Goal: Task Accomplishment & Management: Contribute content

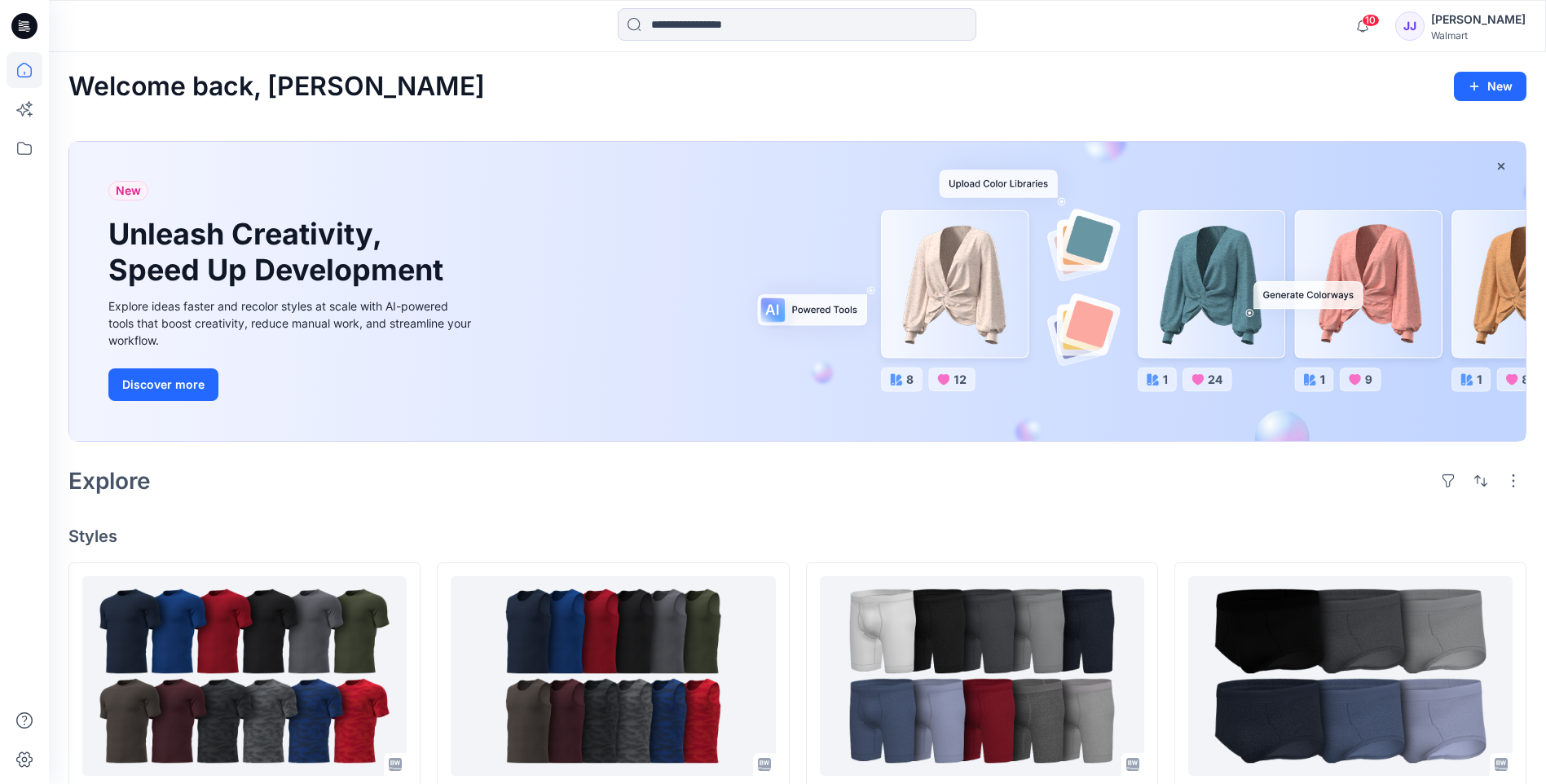
scroll to position [353, 0]
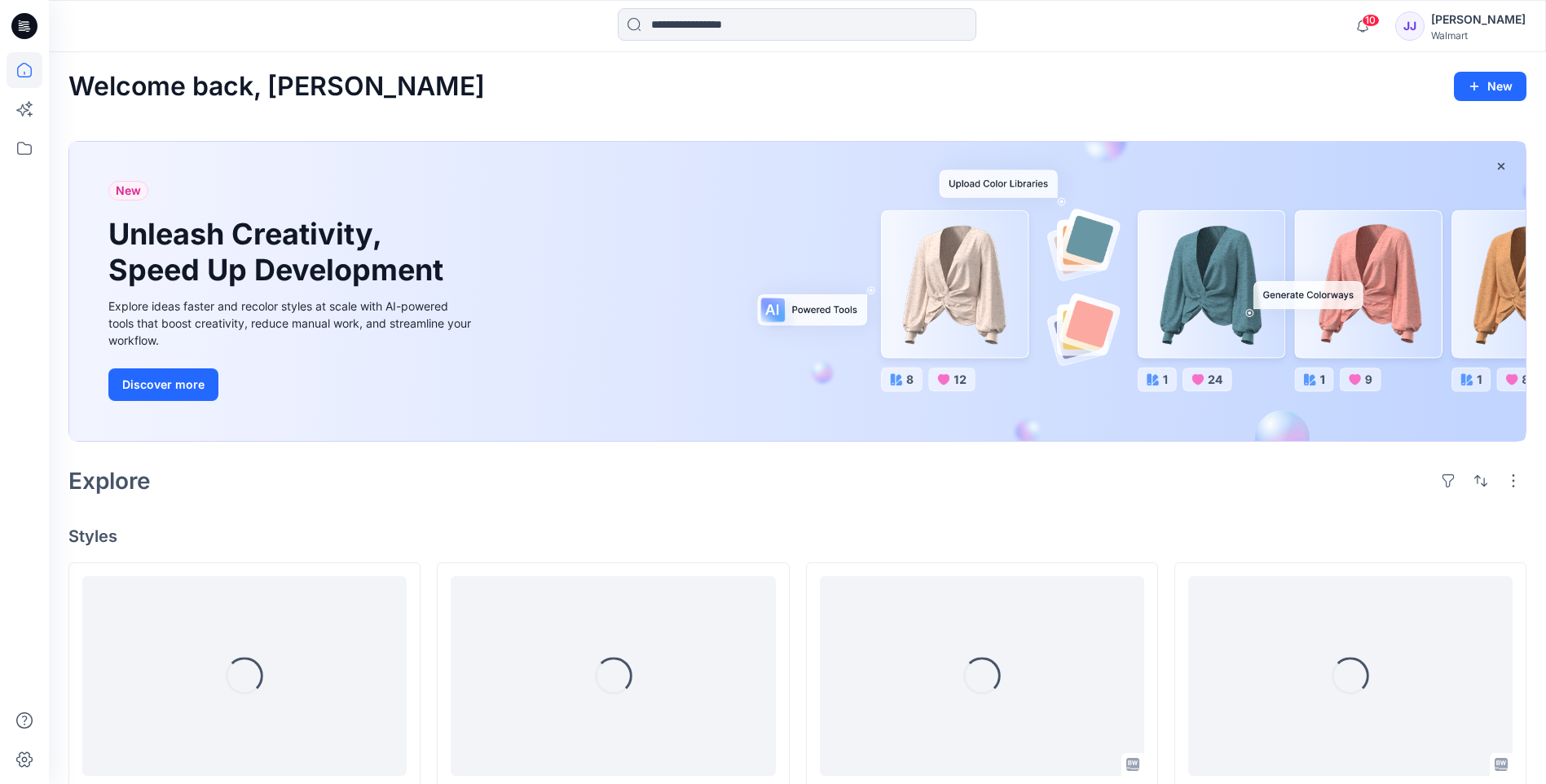
scroll to position [353, 0]
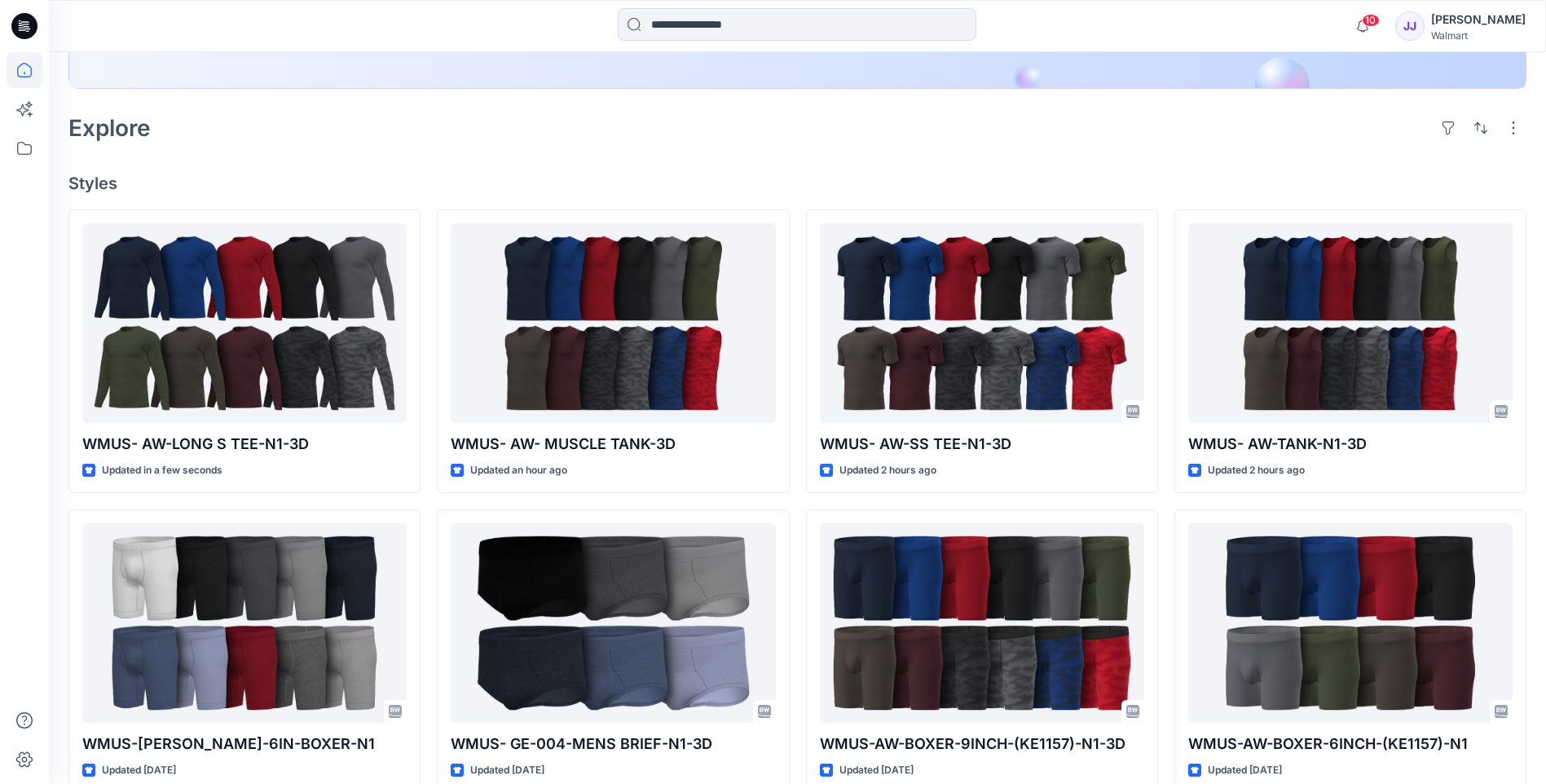
click at [1006, 157] on div "Welcome back, Jayanidu New New Unleash Creativity, Speed Up Development Explore…" at bounding box center [797, 434] width 1497 height 1471
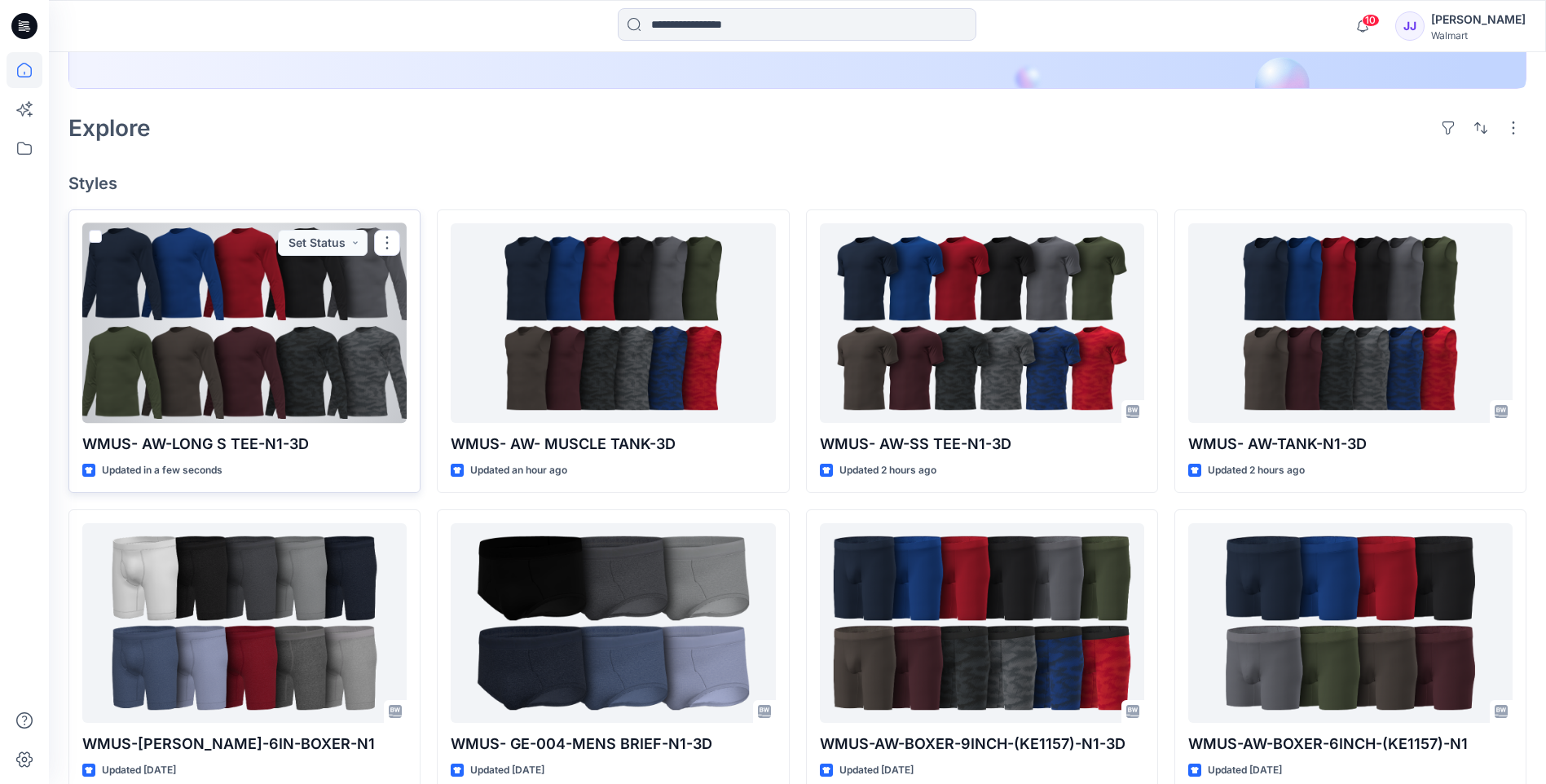
click at [246, 345] on div at bounding box center [245, 323] width 325 height 199
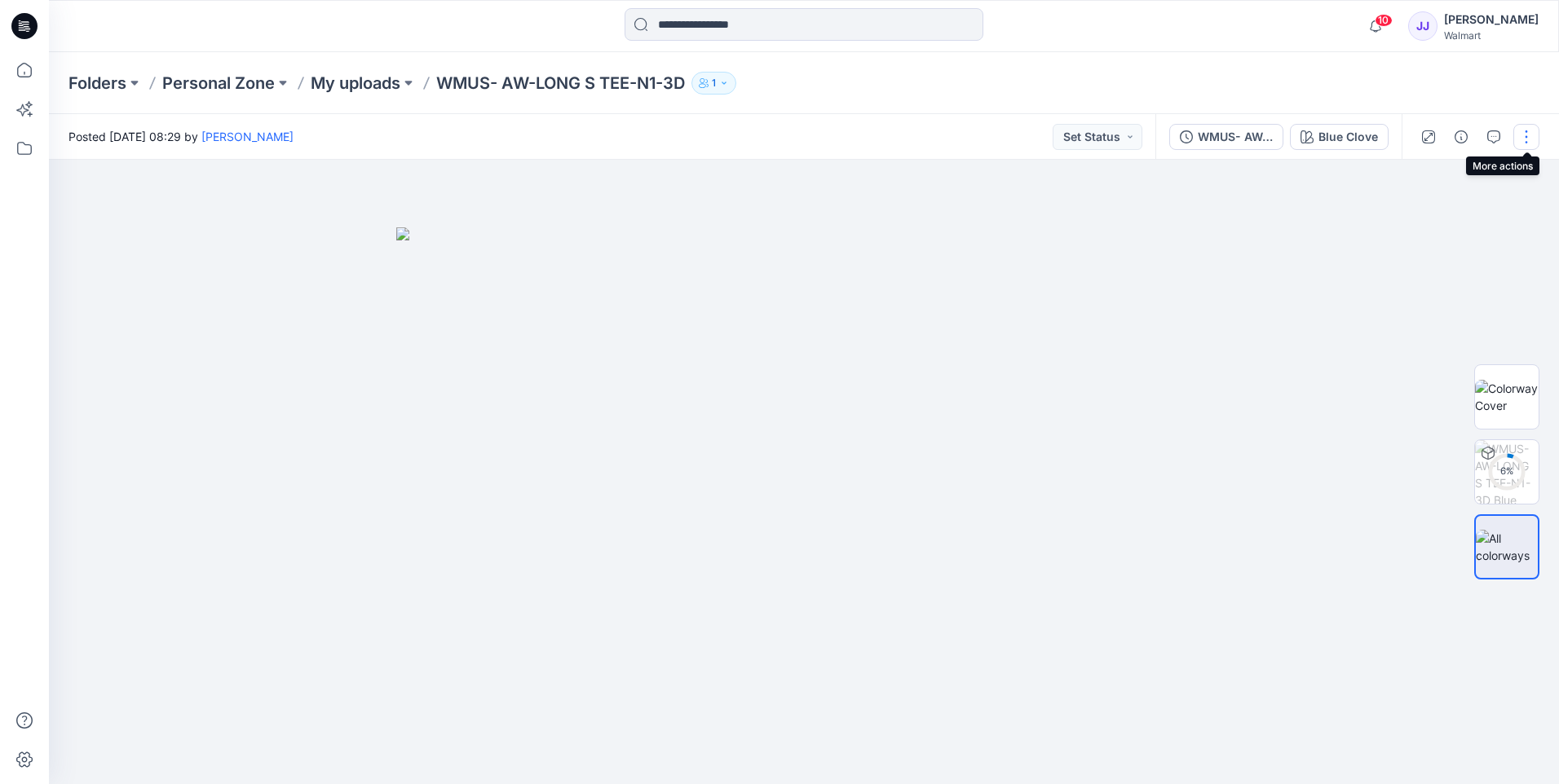
click at [1526, 146] on button "button" at bounding box center [1525, 137] width 26 height 26
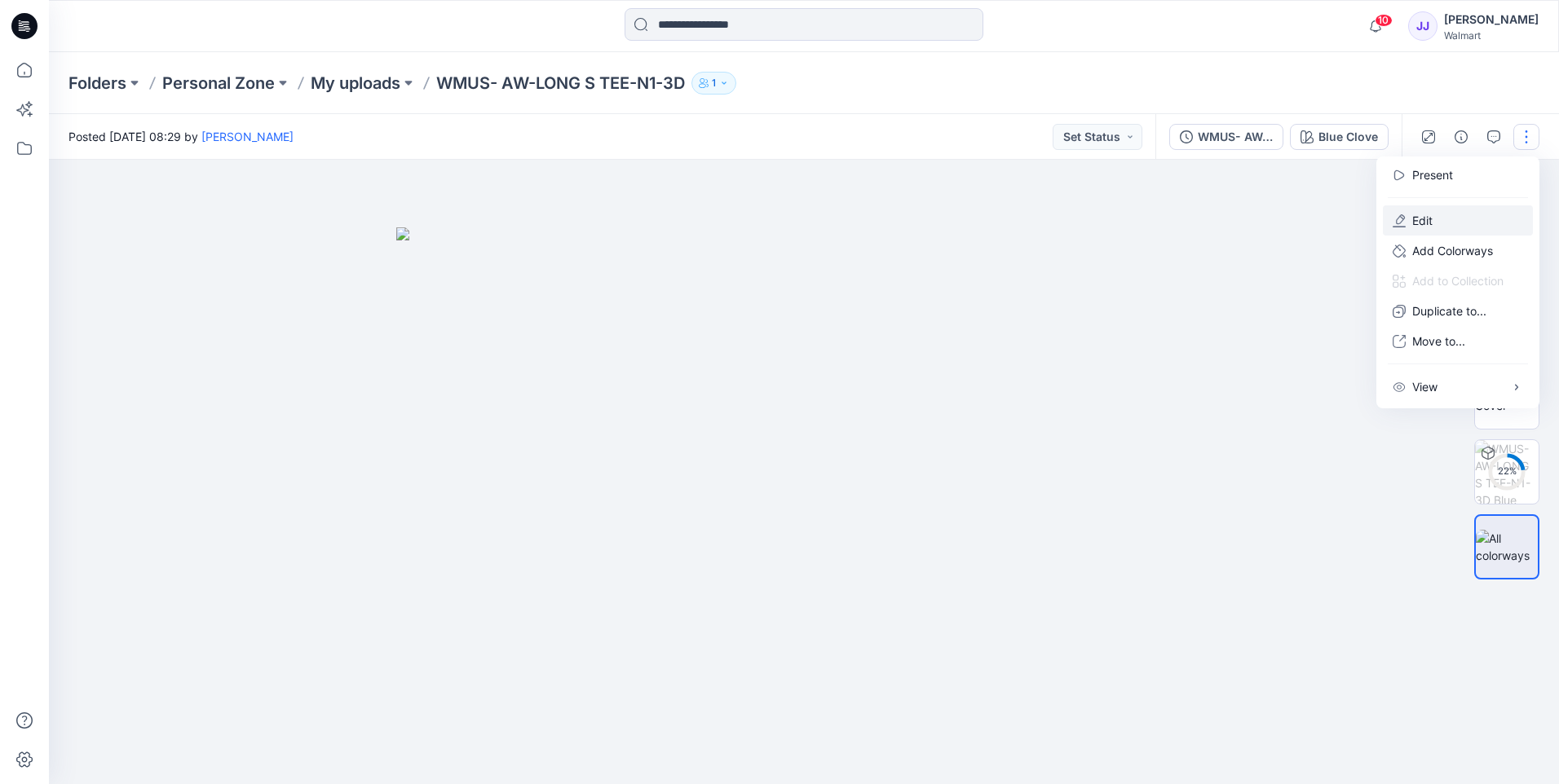
click at [1428, 227] on p "Edit" at bounding box center [1422, 220] width 20 height 17
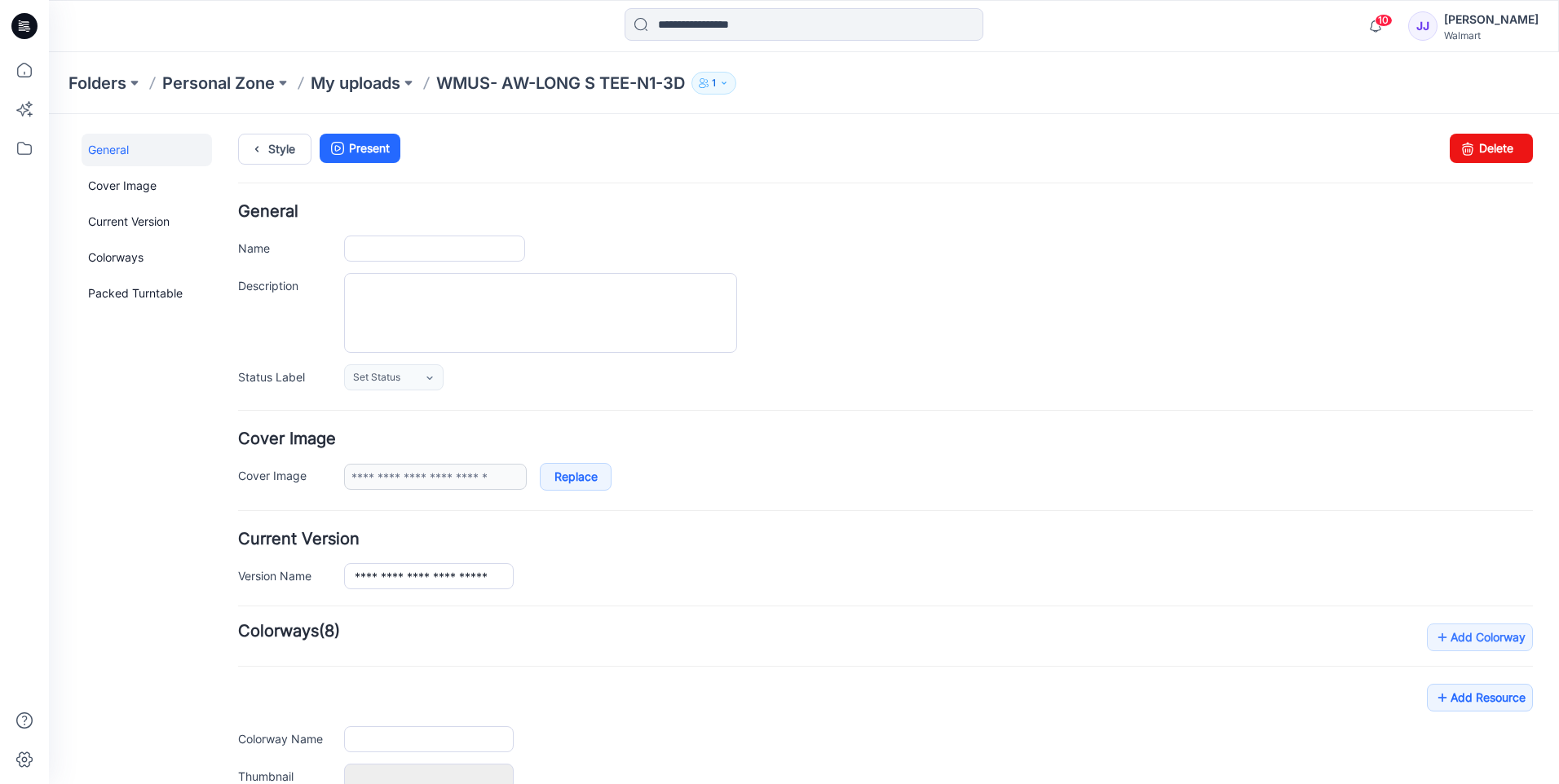
type input "**********"
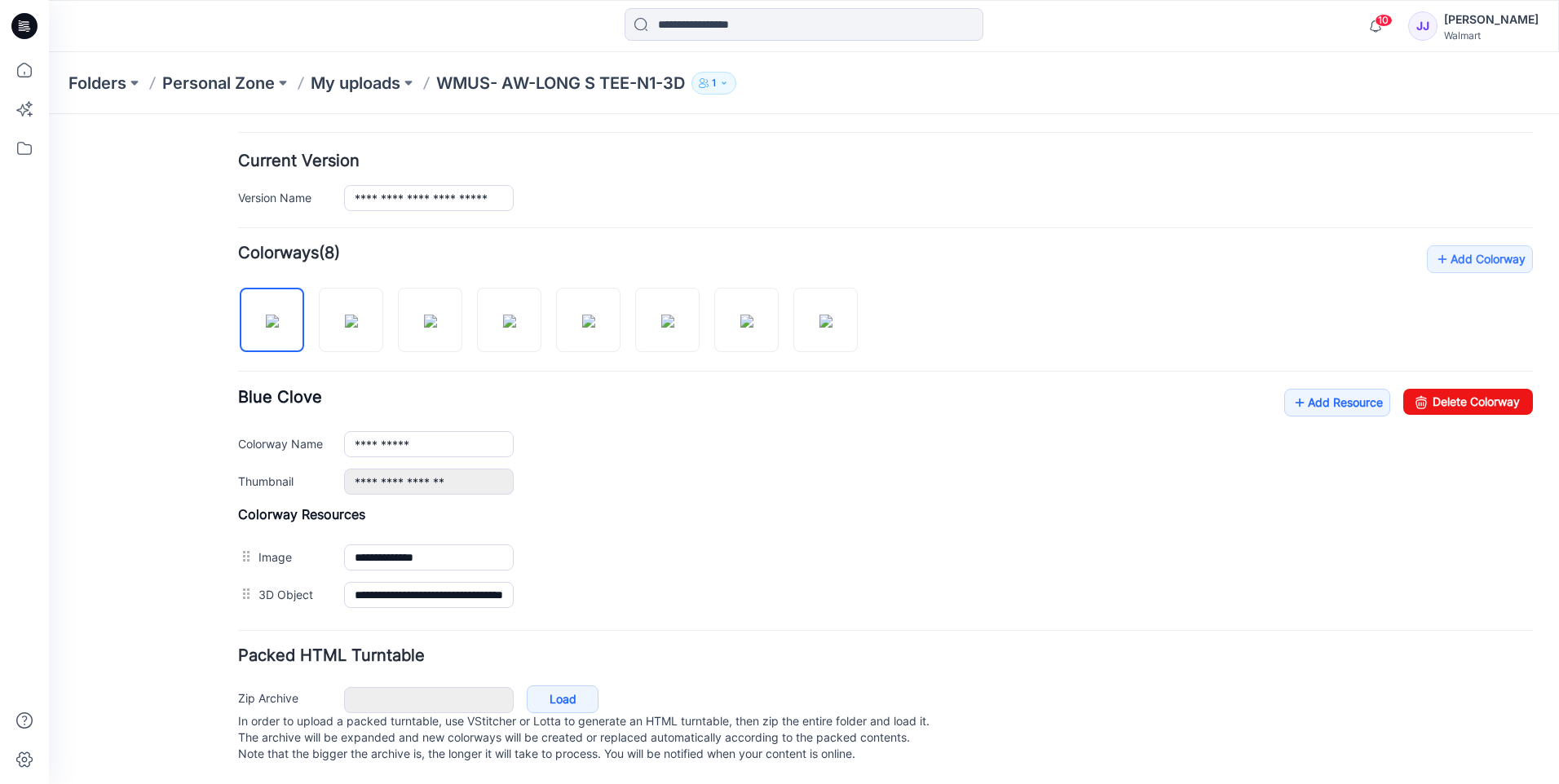
scroll to position [394, 0]
click at [1329, 392] on link "Add Resource" at bounding box center [1337, 402] width 106 height 28
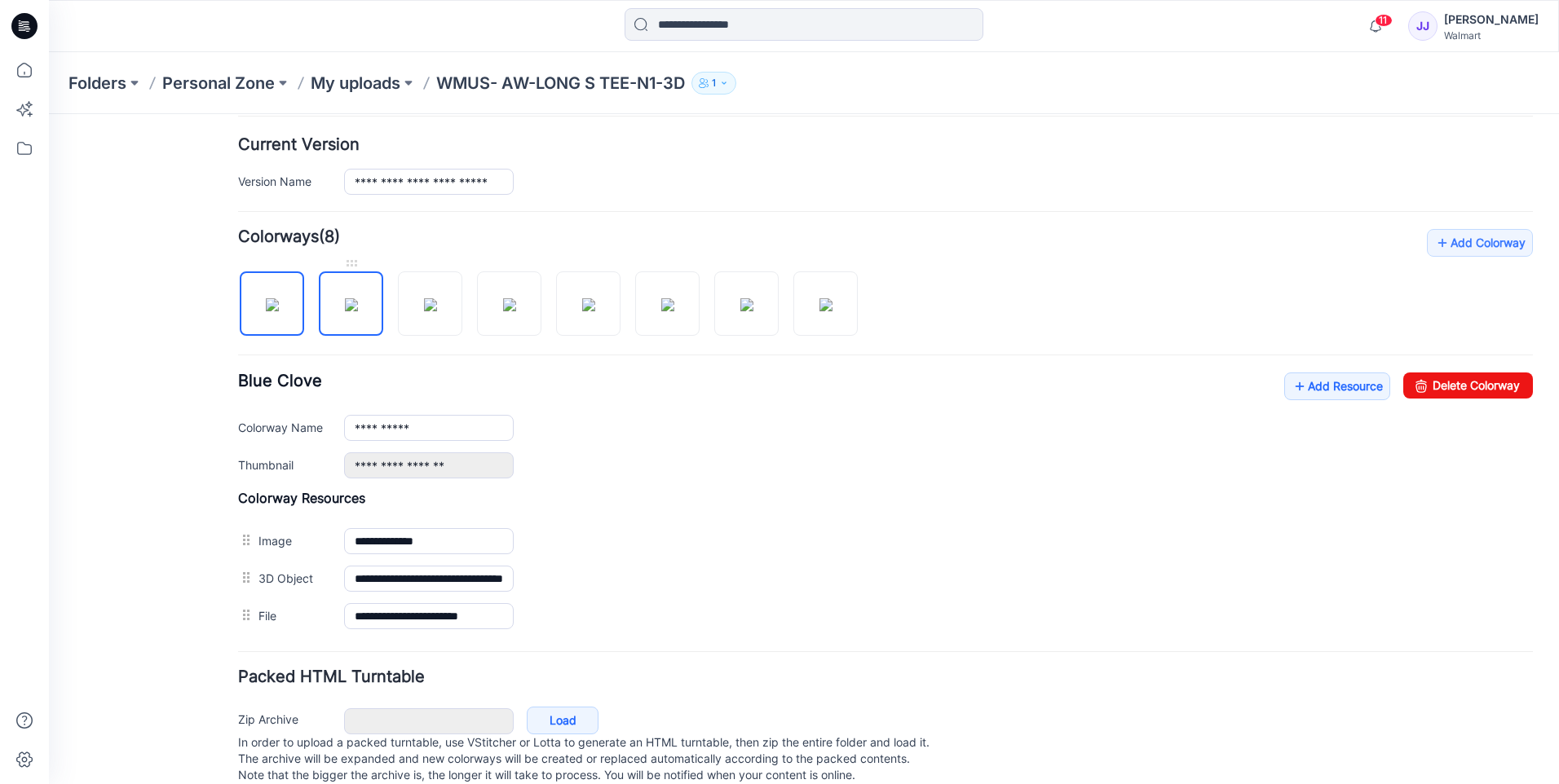
click at [345, 305] on img at bounding box center [351, 305] width 13 height 13
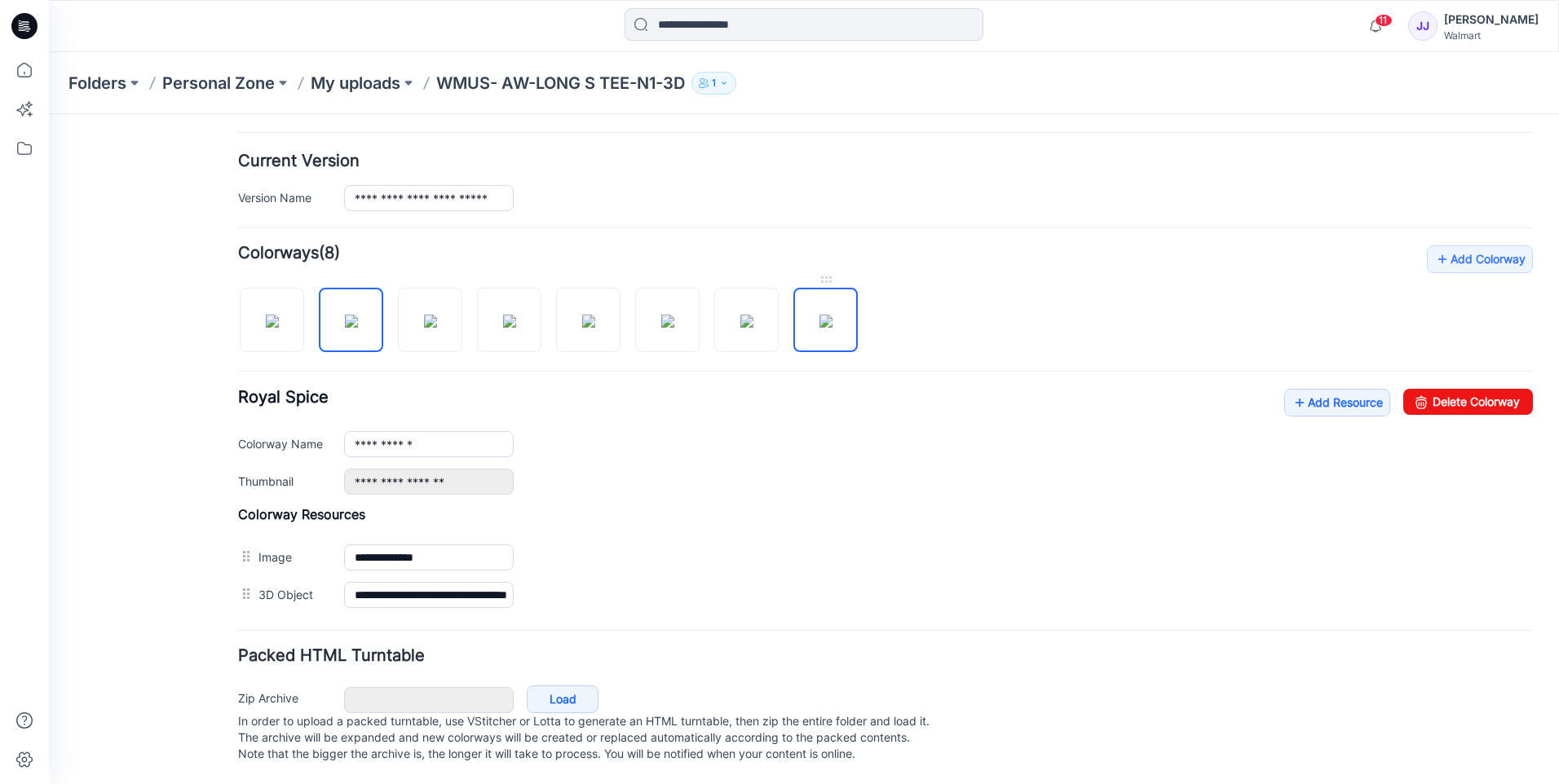
click at [827, 315] on img at bounding box center [825, 321] width 13 height 13
type input "**********"
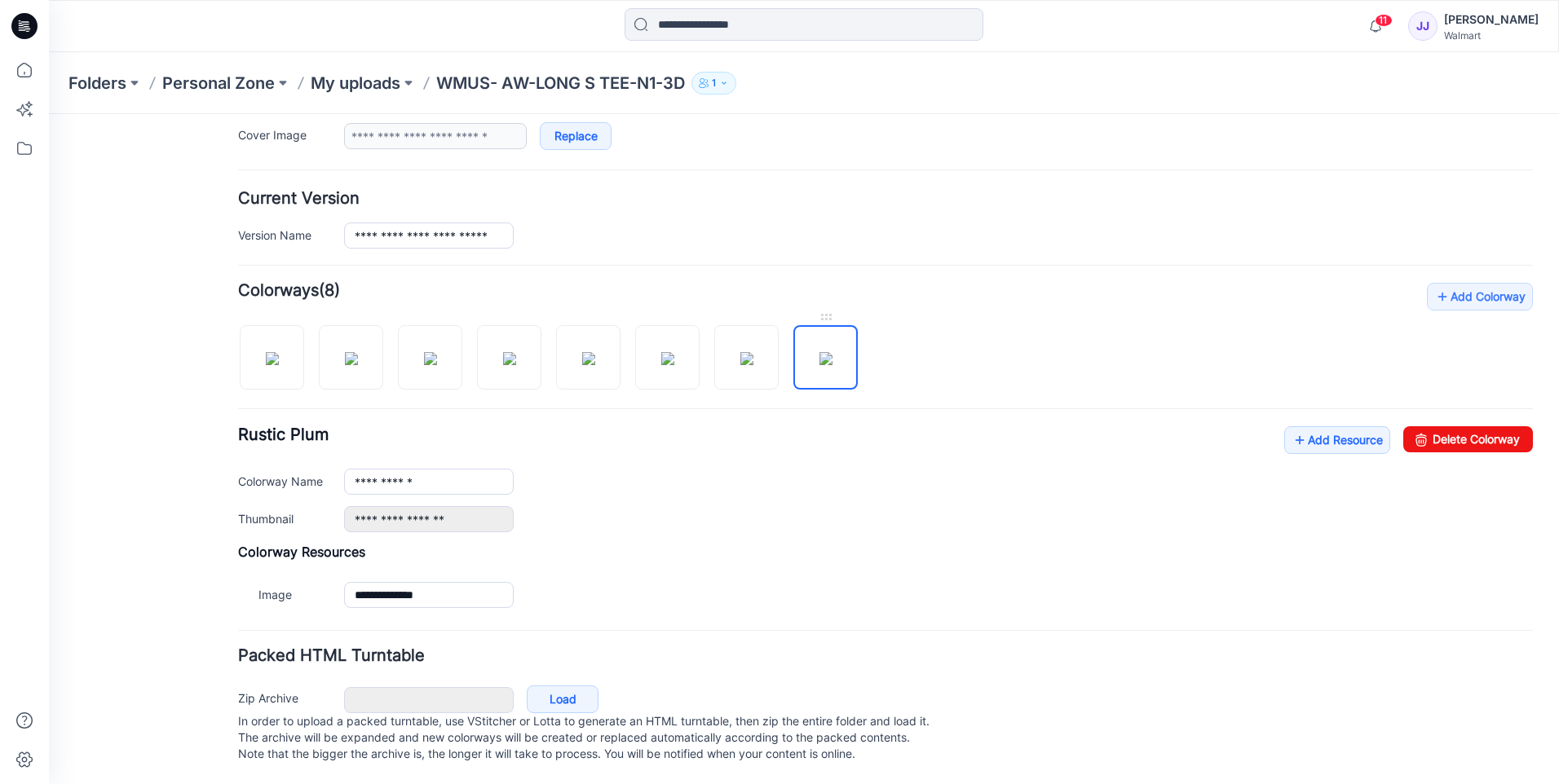
scroll to position [357, 0]
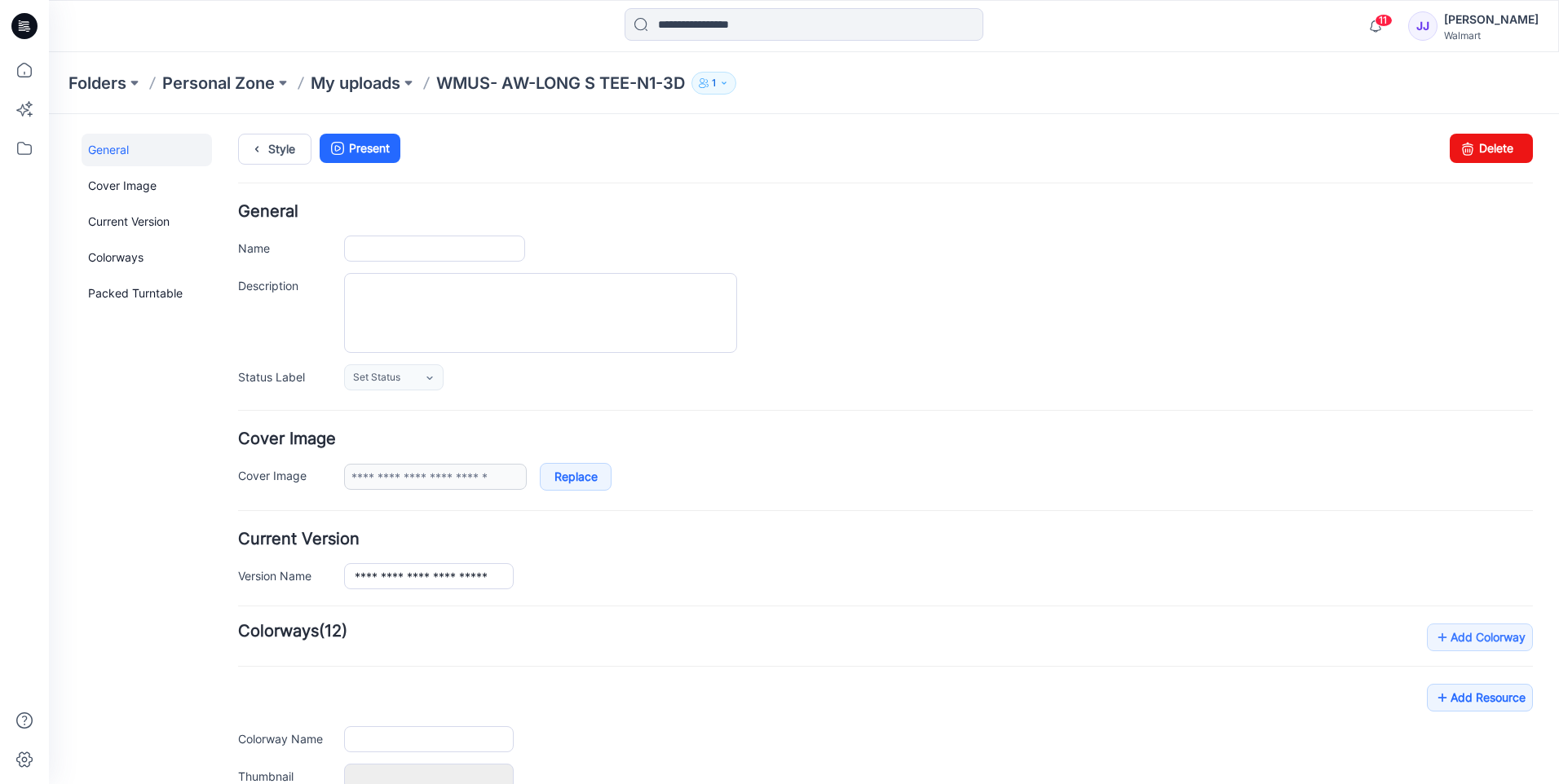
type input "**********"
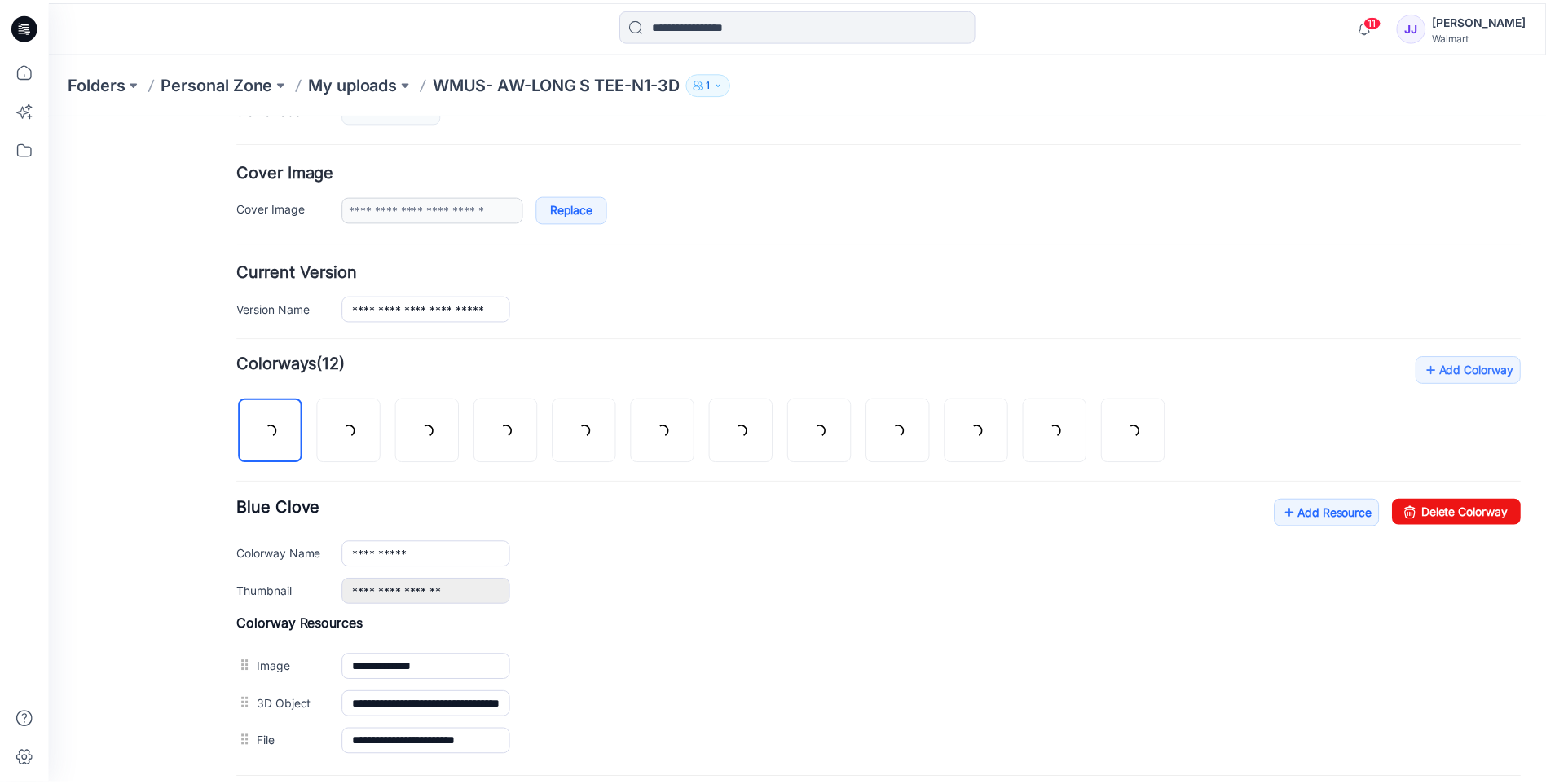
scroll to position [431, 0]
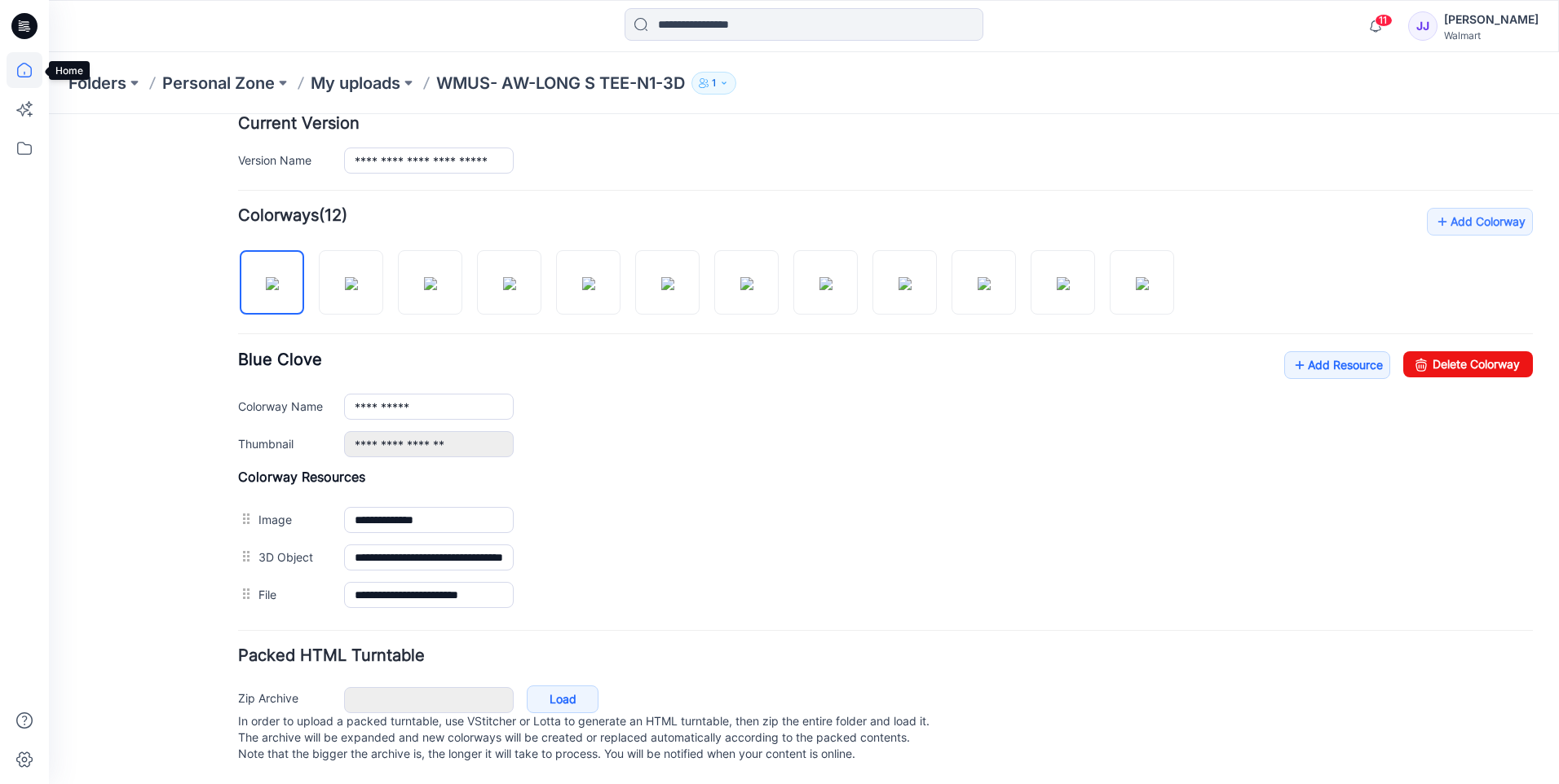
click at [28, 76] on icon at bounding box center [24, 71] width 36 height 36
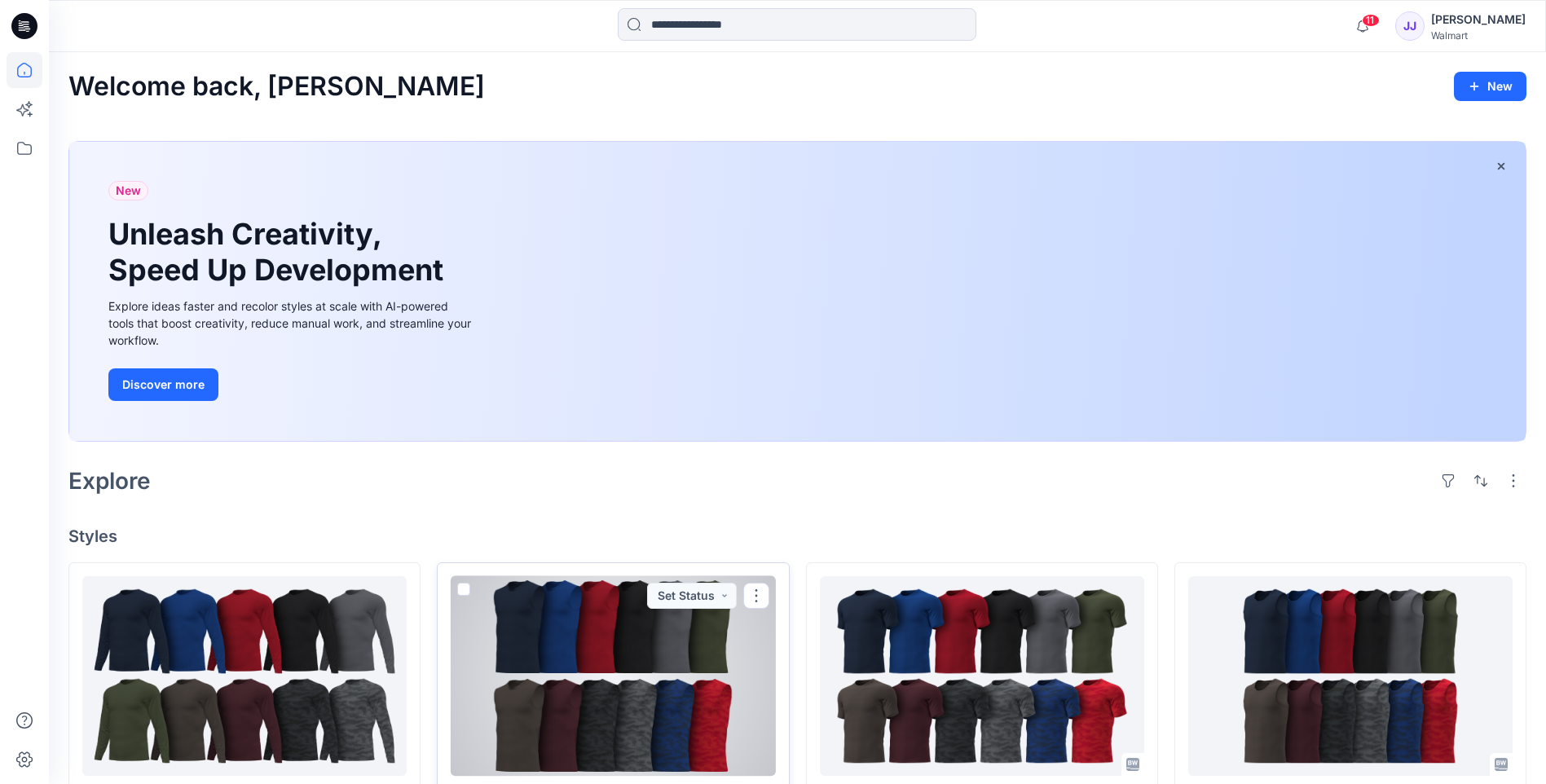
scroll to position [353, 0]
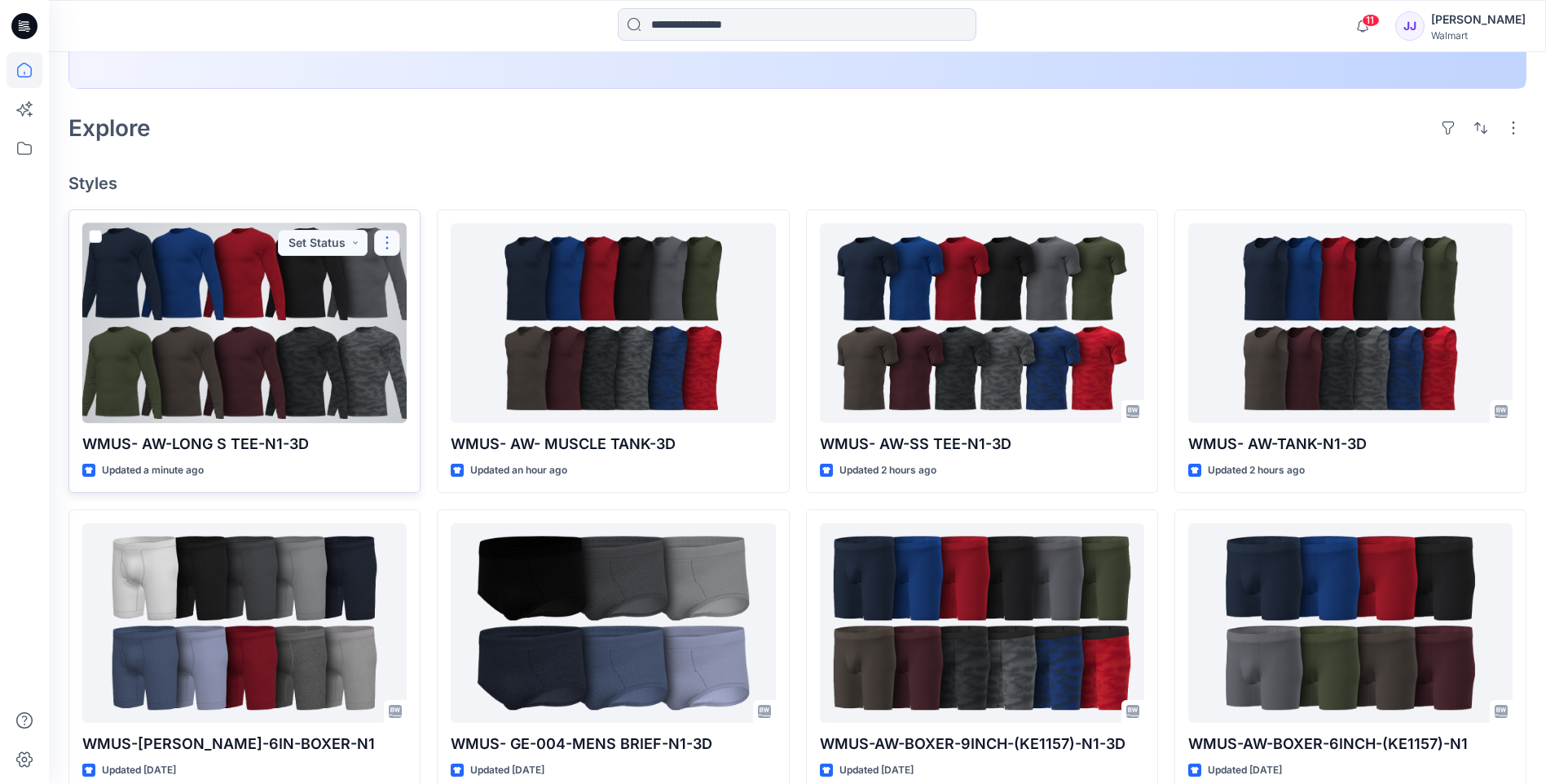
click at [381, 240] on button "button" at bounding box center [387, 242] width 26 height 26
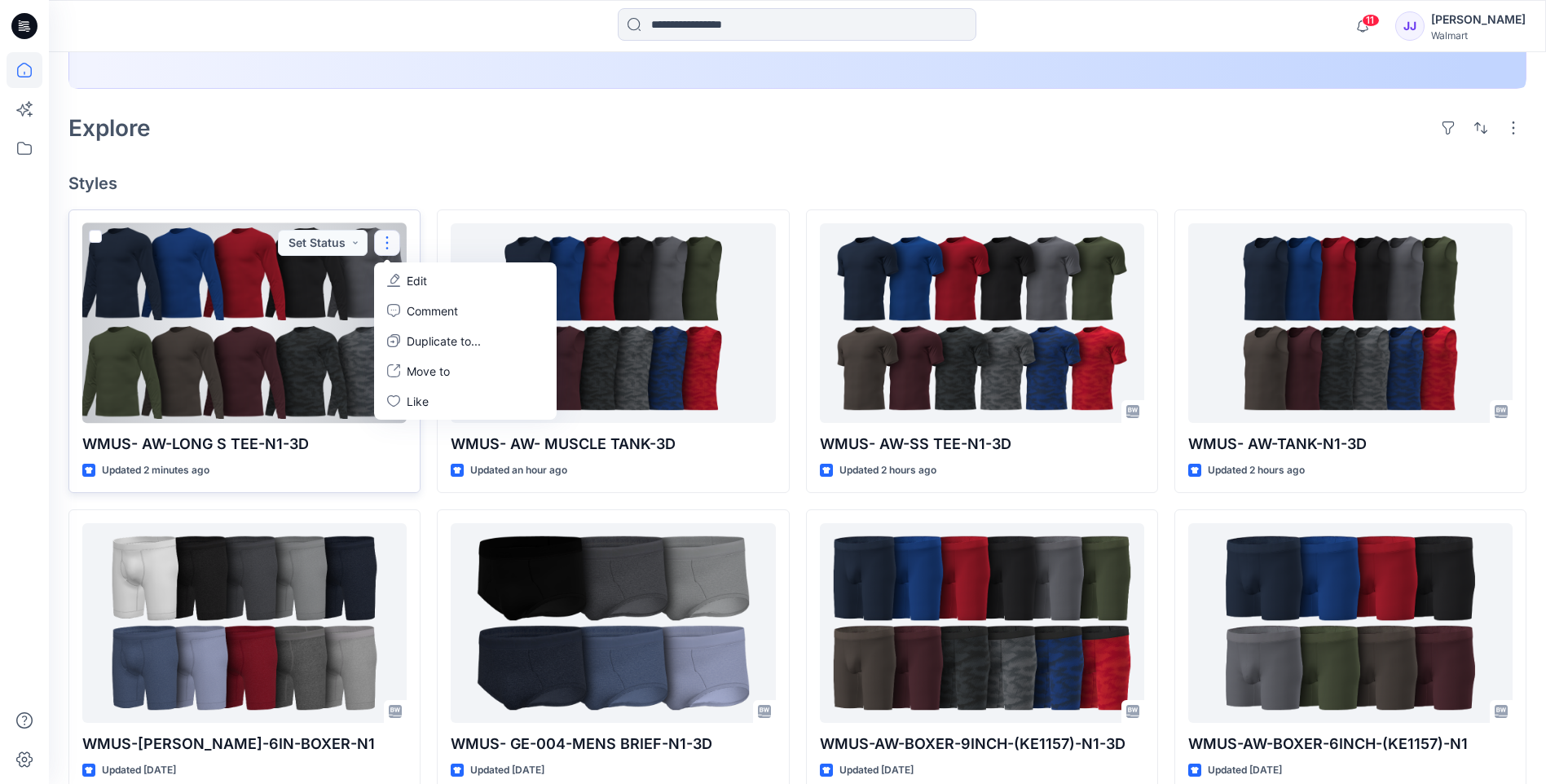
click at [430, 283] on button "Edit" at bounding box center [465, 280] width 176 height 30
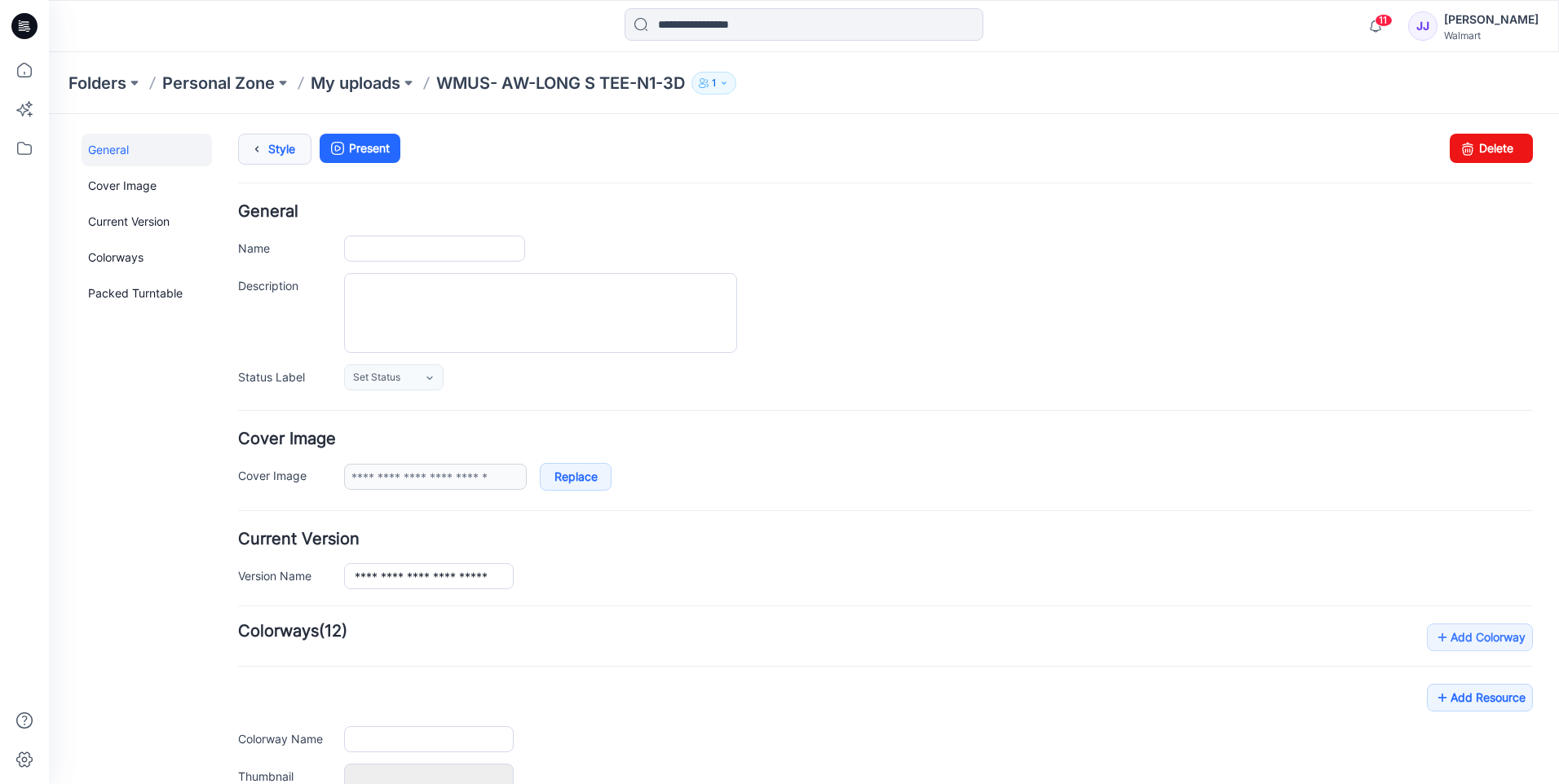
type input "**********"
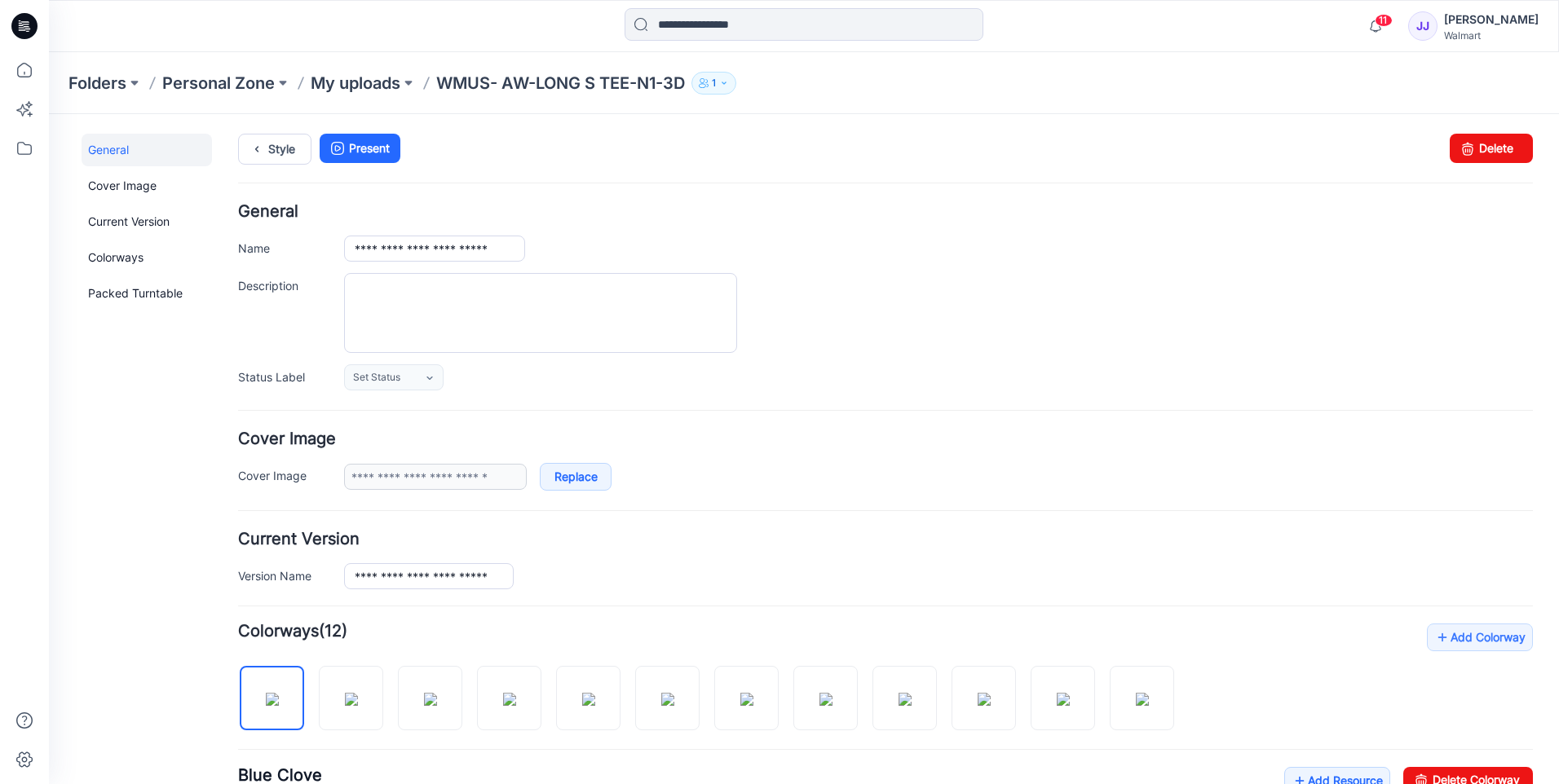
click at [1436, 289] on div at bounding box center [938, 313] width 1189 height 80
click at [172, 406] on div "General Cover Image Current Version Colorways Packed Turntable" at bounding box center [147, 666] width 131 height 1066
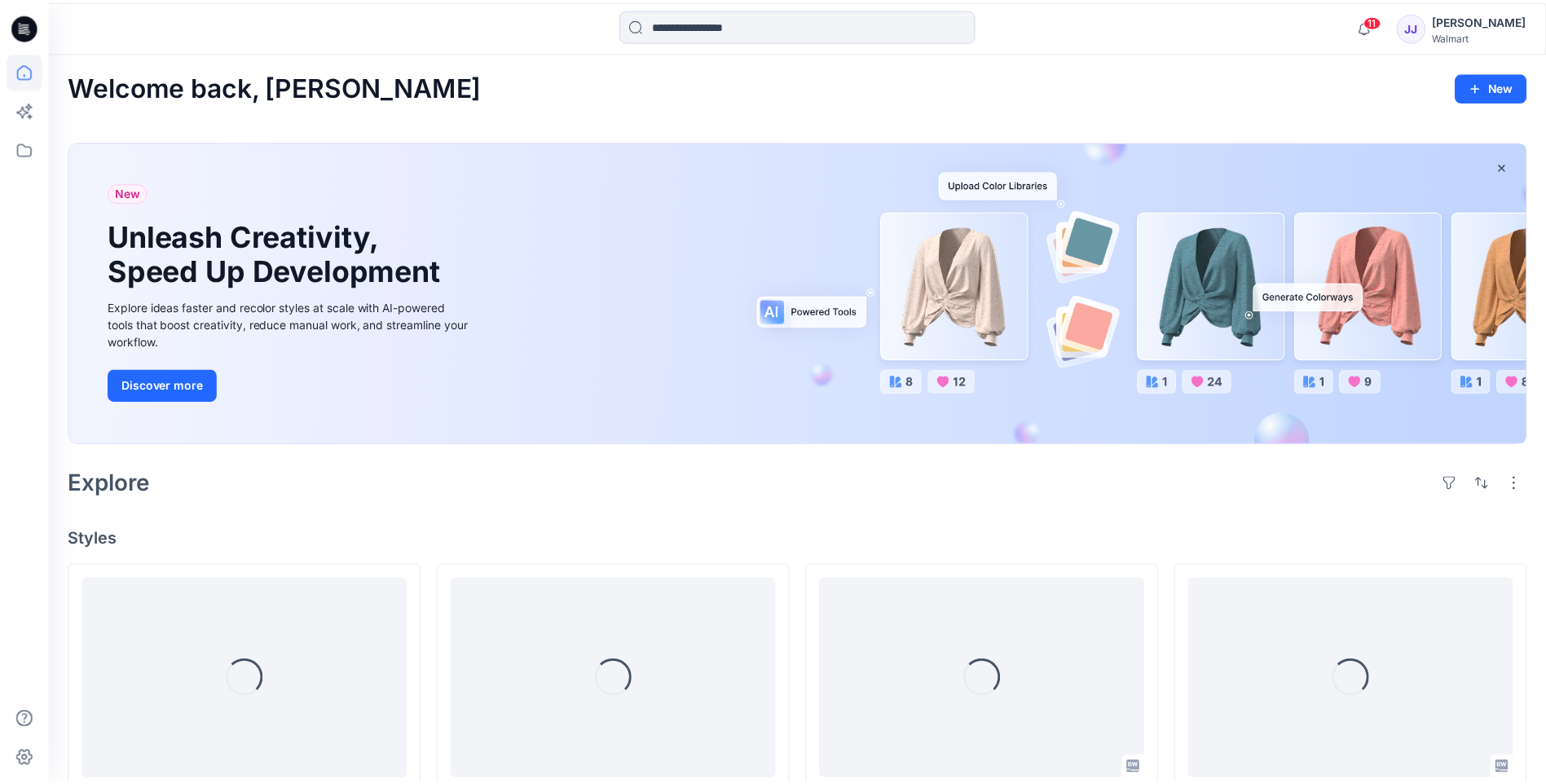
scroll to position [353, 0]
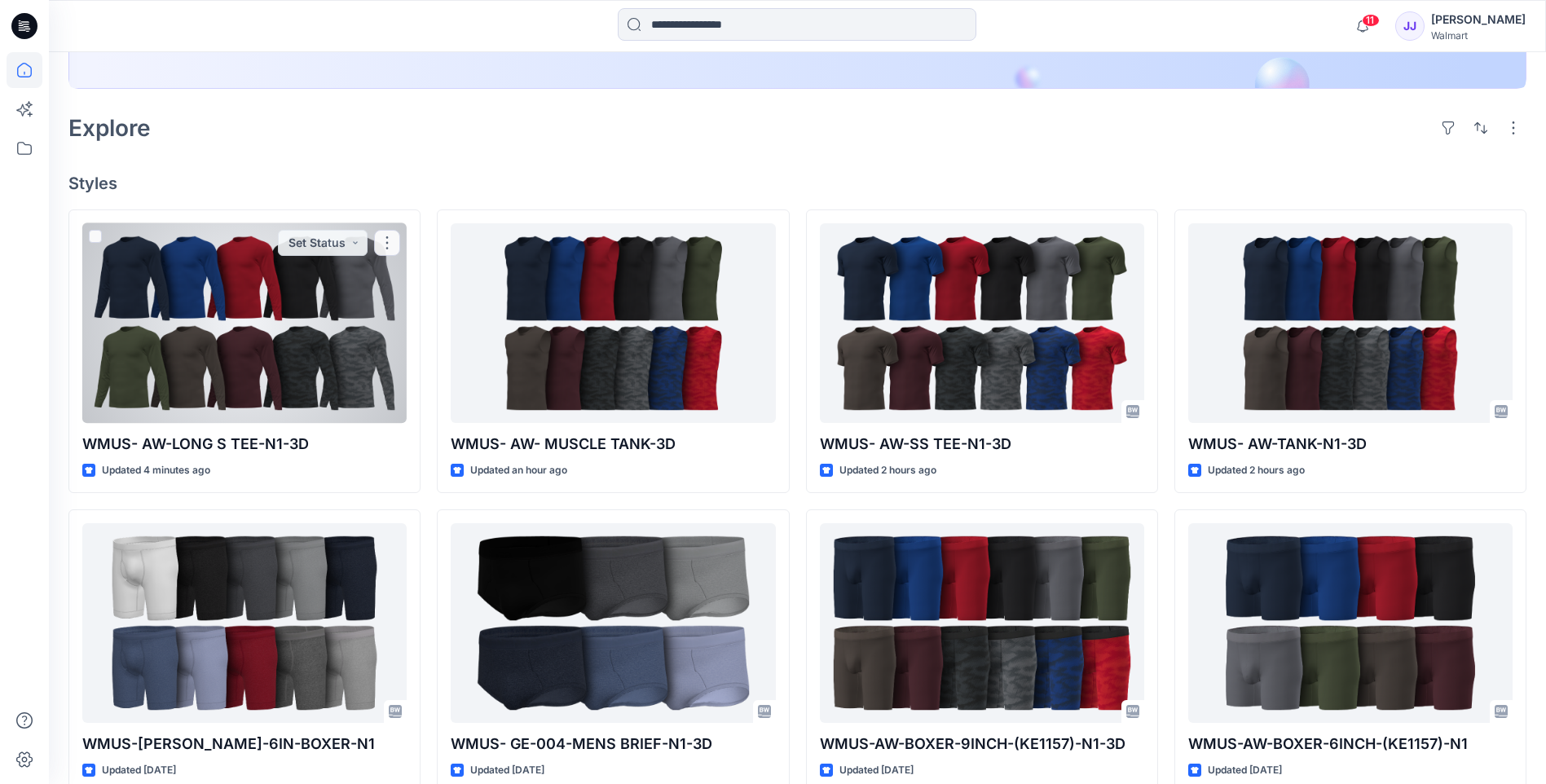
click at [329, 295] on div at bounding box center [245, 323] width 325 height 199
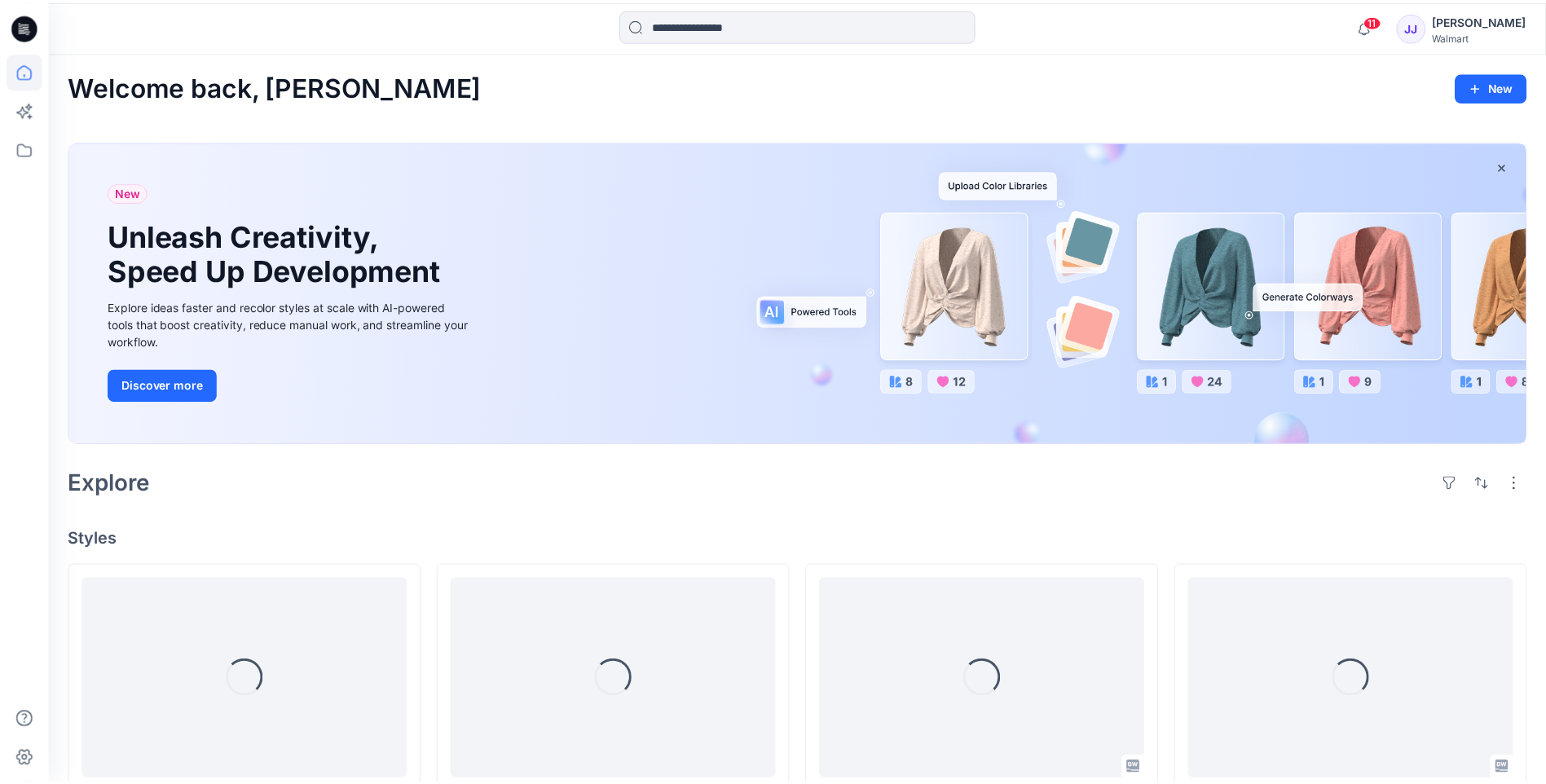
scroll to position [353, 0]
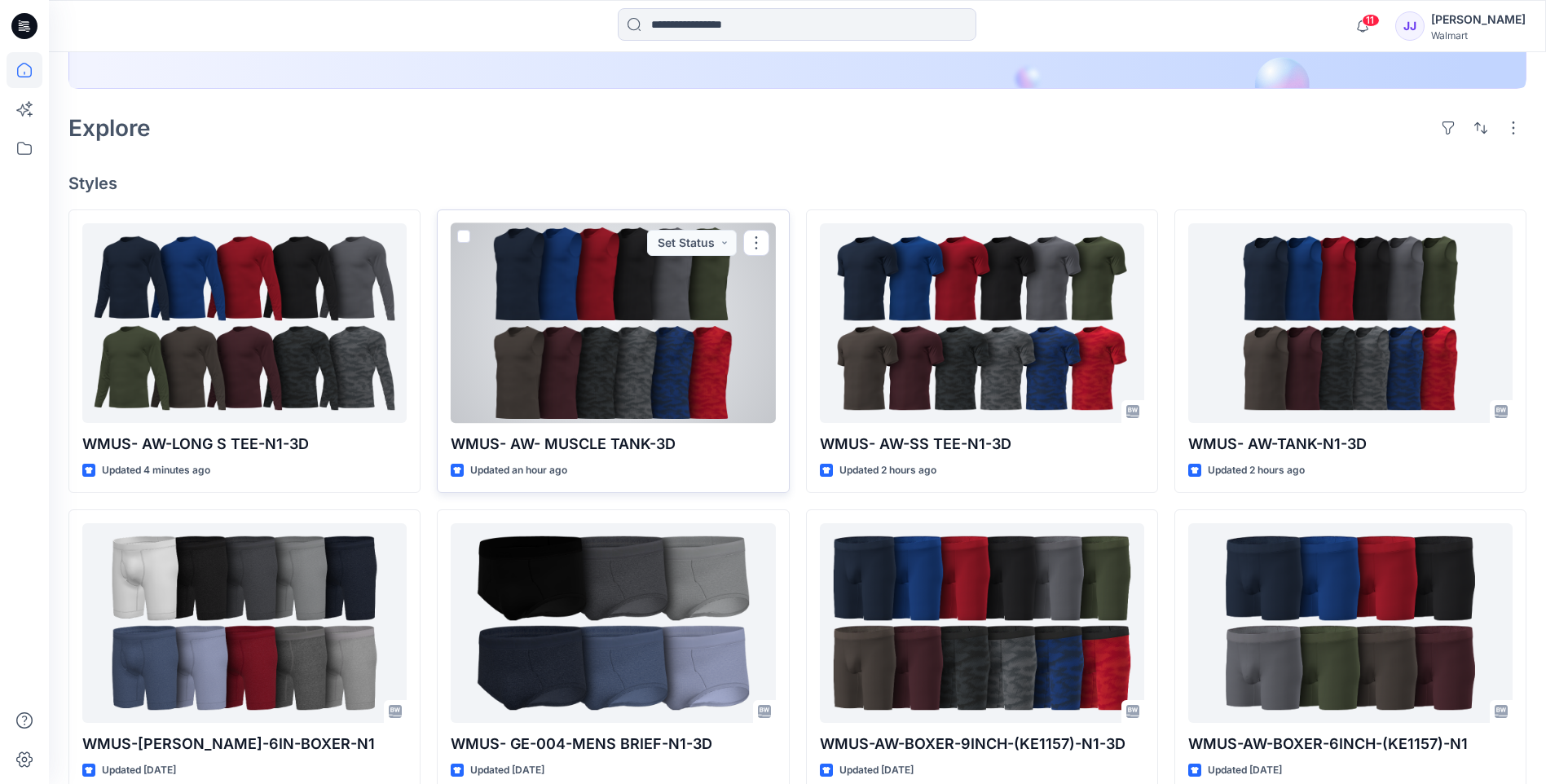
click at [569, 363] on div at bounding box center [613, 323] width 325 height 199
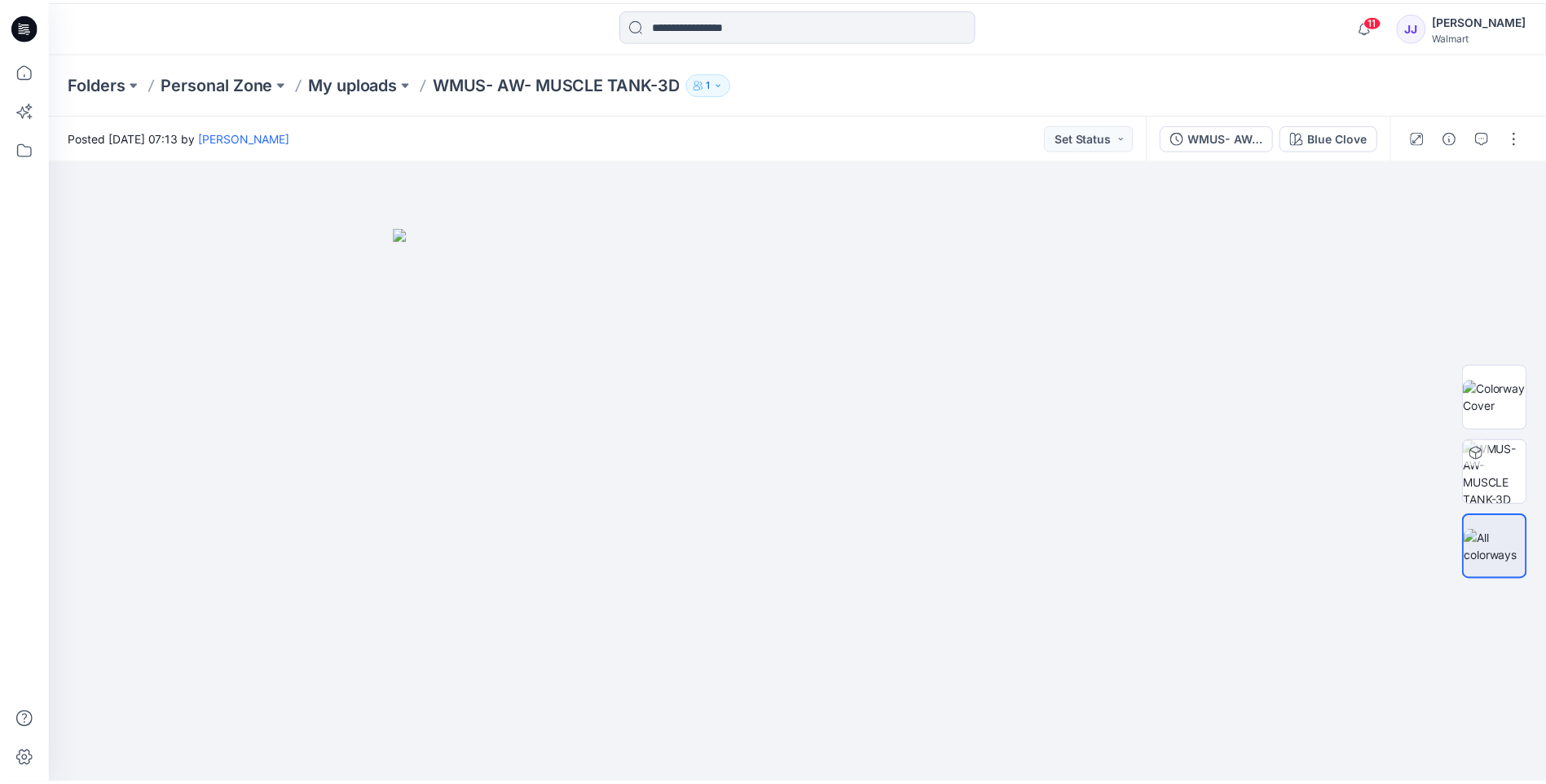
scroll to position [353, 0]
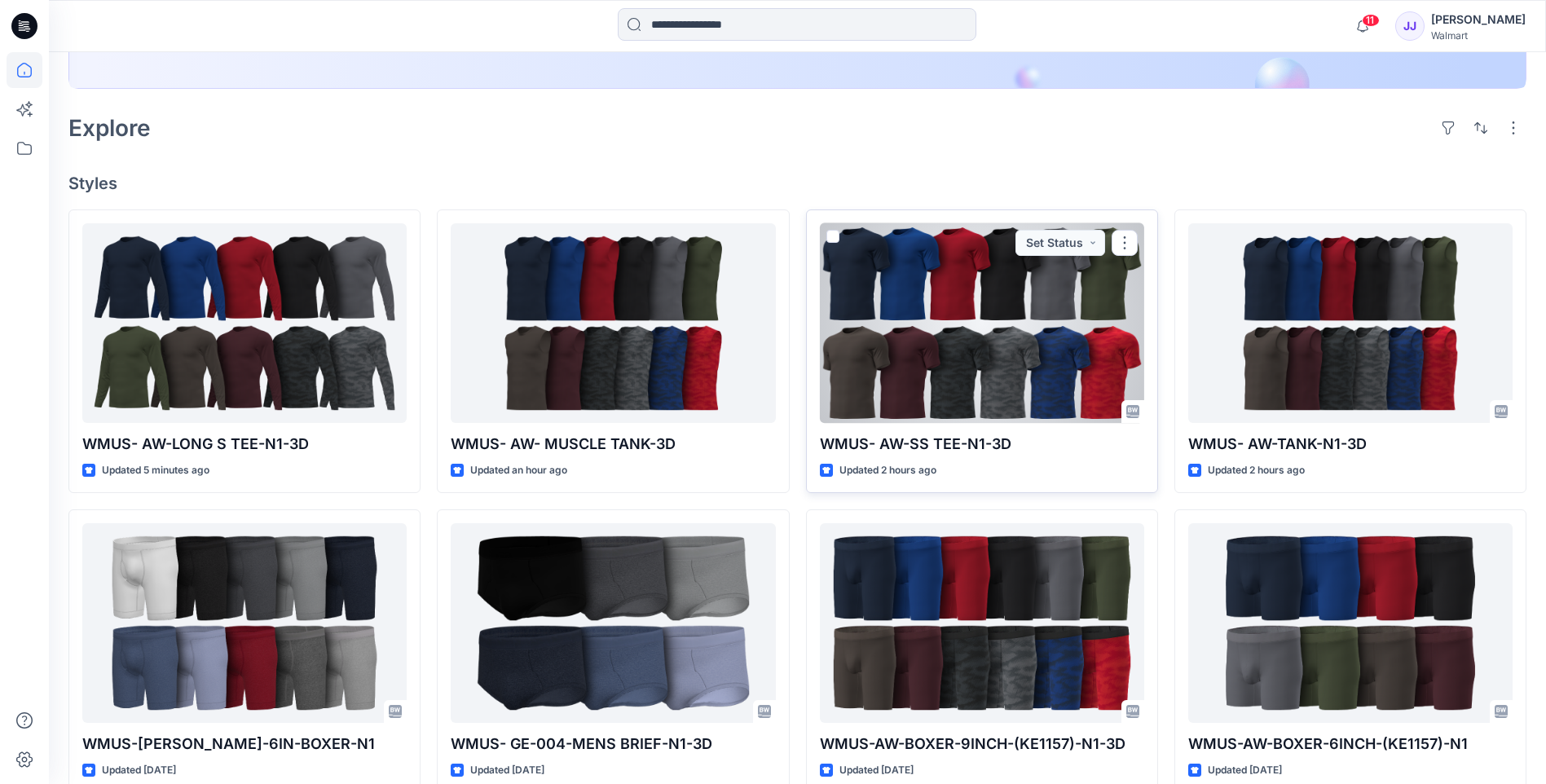
click at [865, 335] on div at bounding box center [982, 323] width 325 height 199
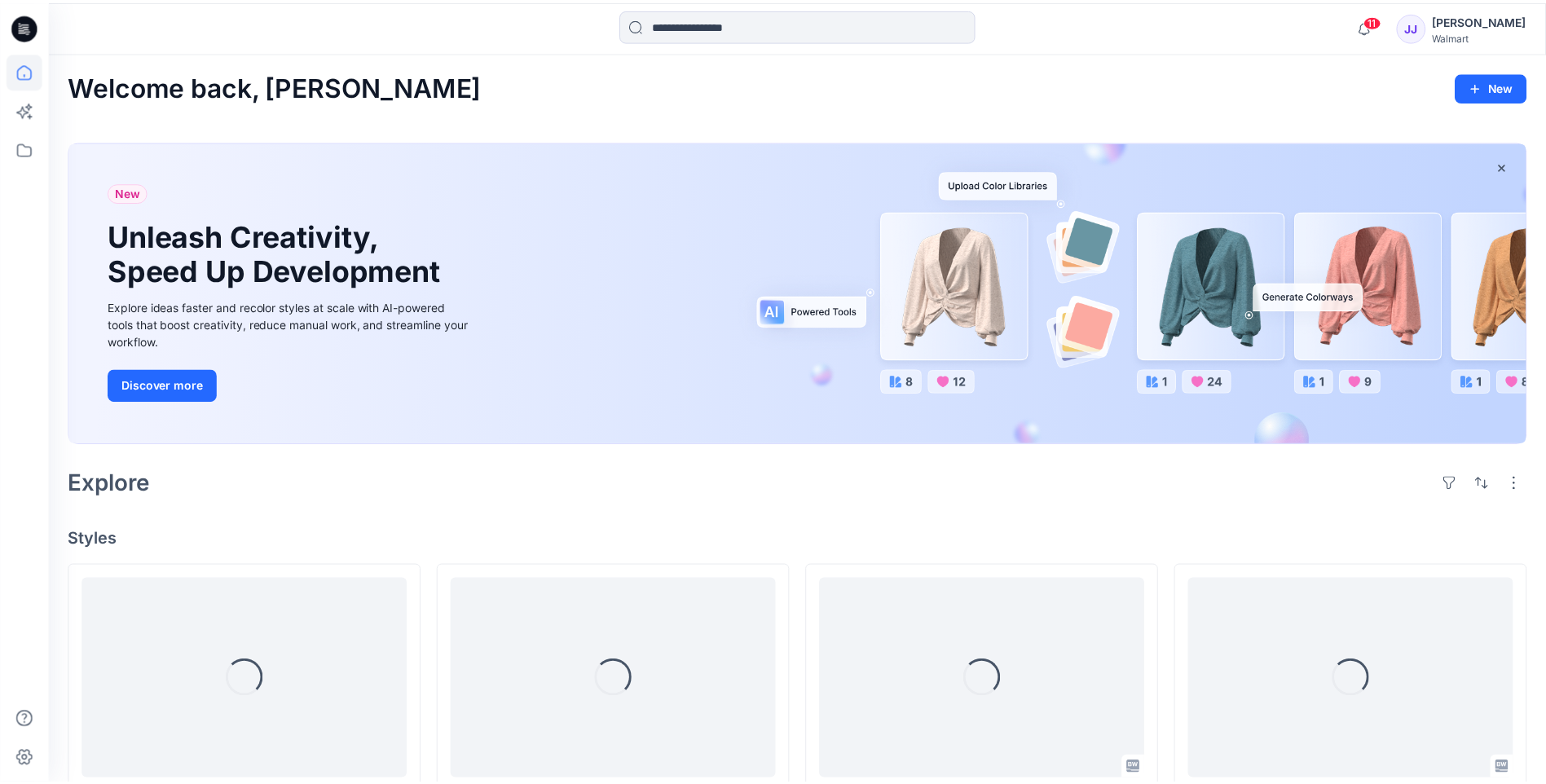
scroll to position [353, 0]
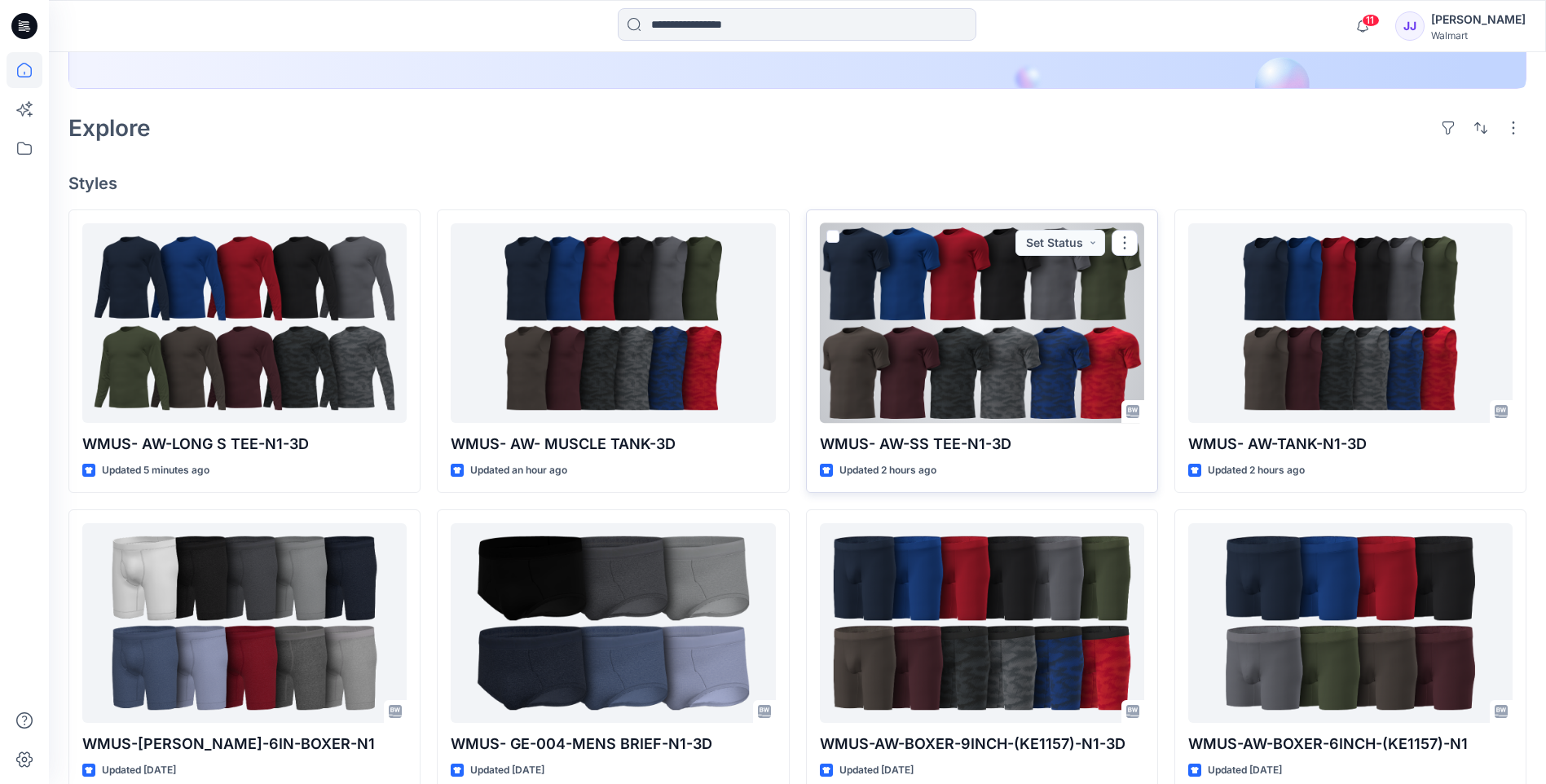
click at [985, 315] on div at bounding box center [982, 323] width 325 height 199
